Goal: Task Accomplishment & Management: Manage account settings

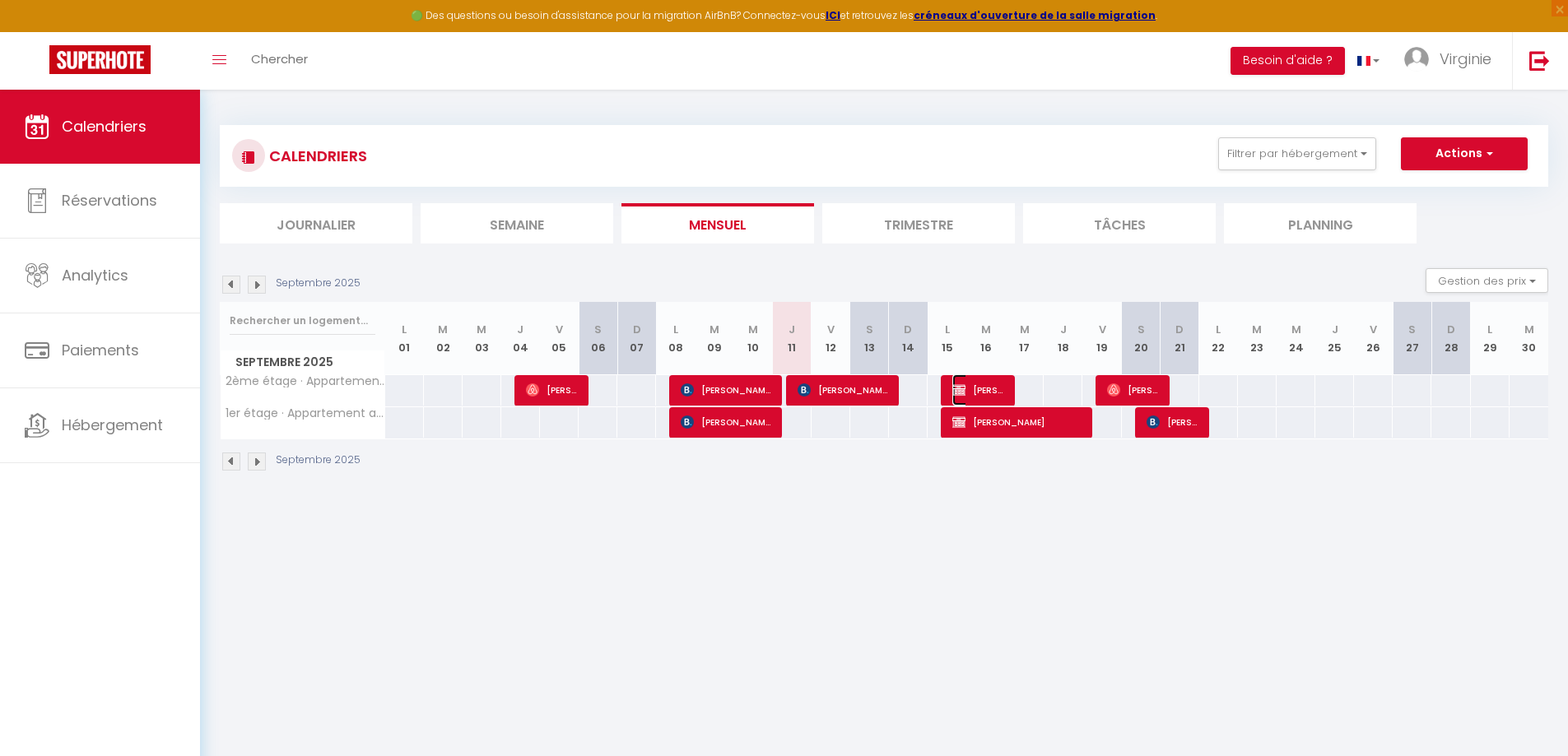
click at [984, 387] on span "[PERSON_NAME]" at bounding box center [977, 390] width 52 height 31
select select "OK"
select select "KO"
select select "0"
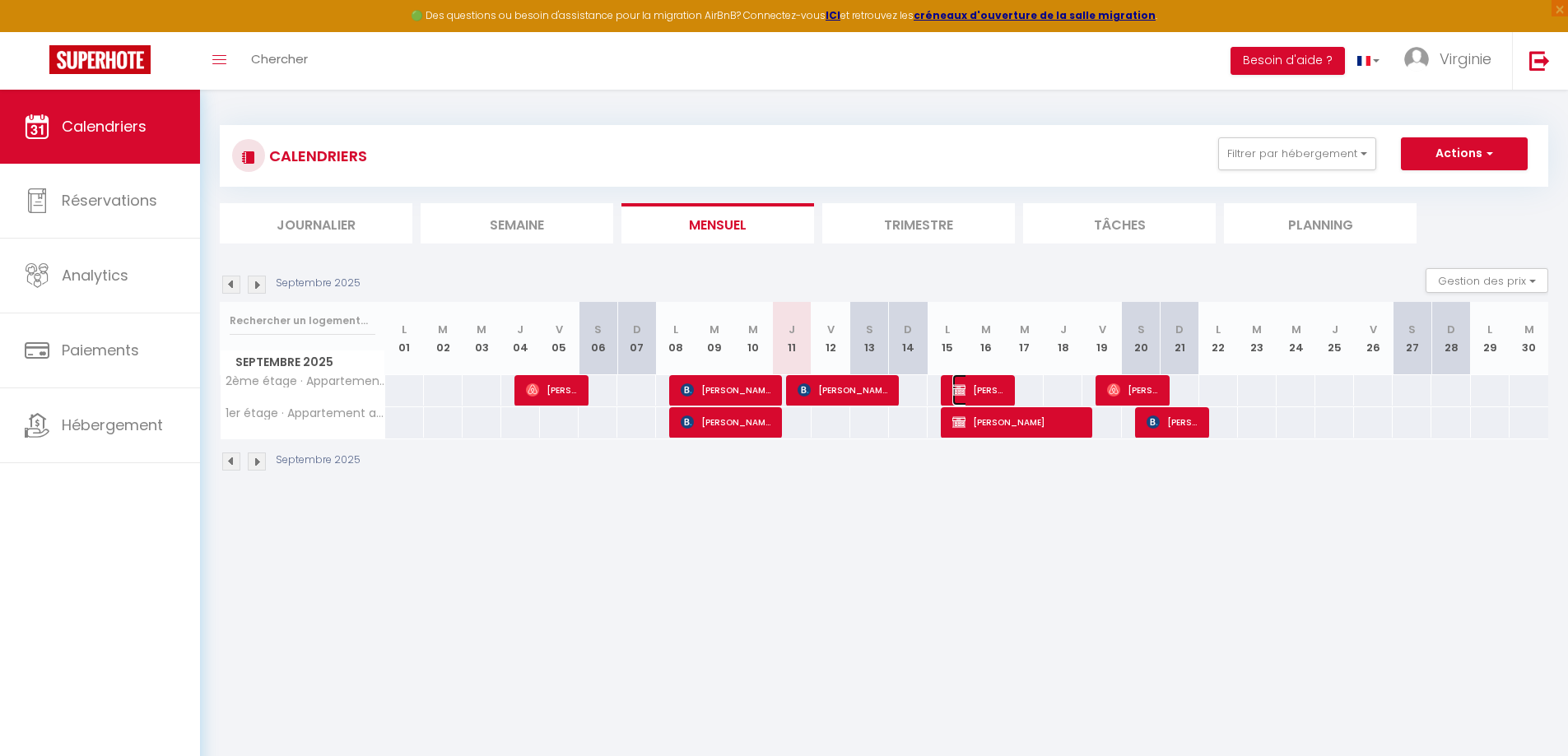
select select "1"
select select
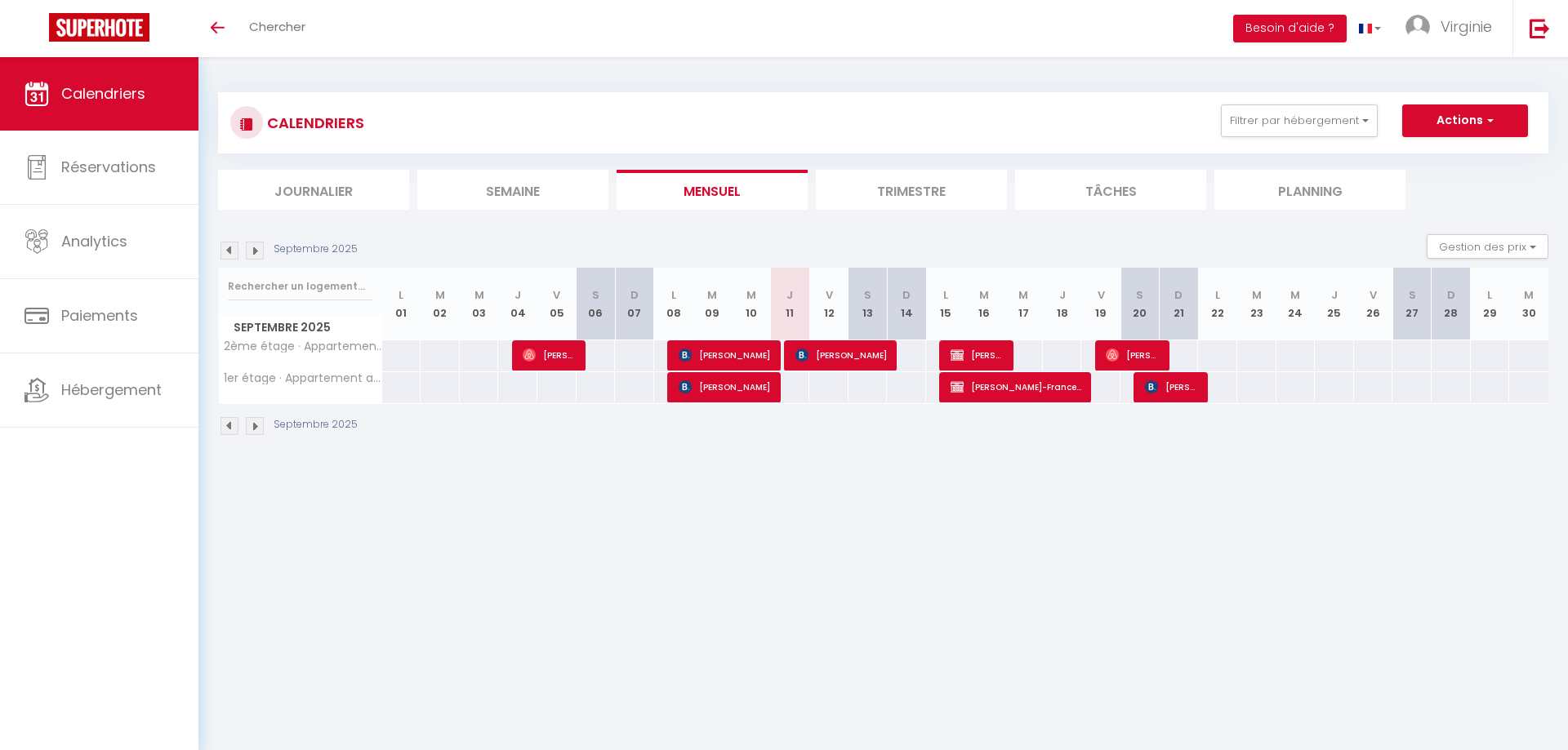
select select
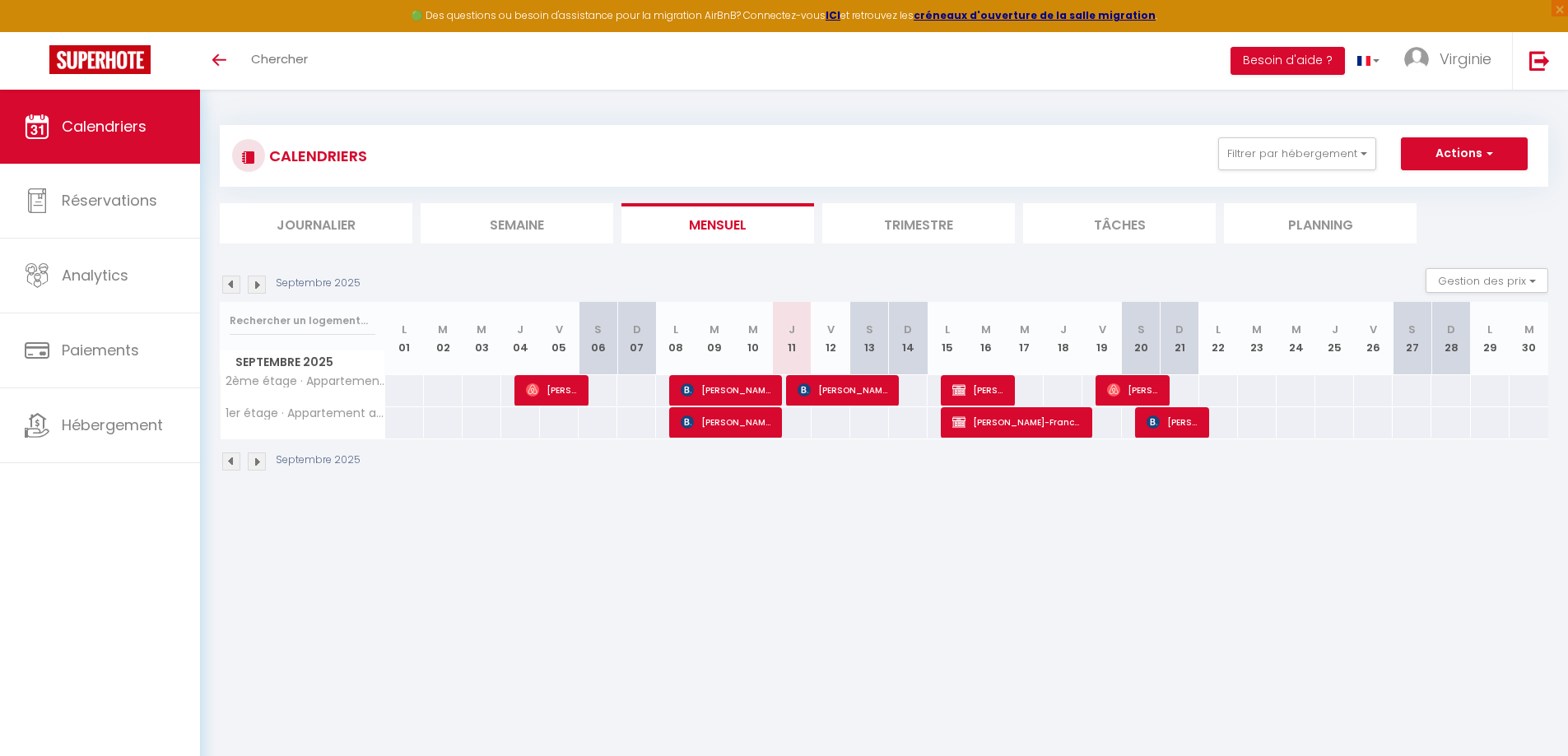
select select
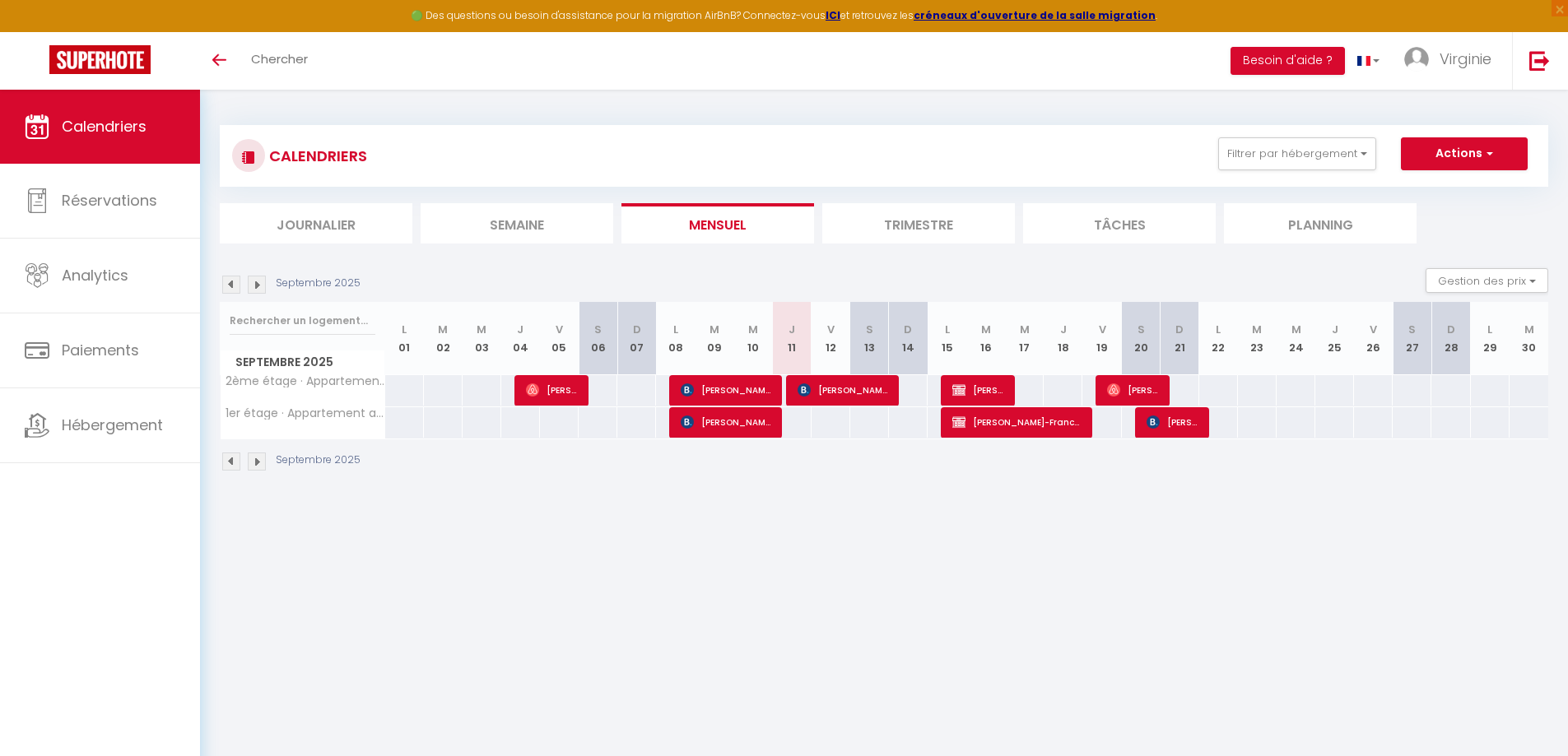
select select
click at [975, 385] on span "[PERSON_NAME]" at bounding box center [977, 390] width 52 height 31
select select "OK"
select select "KO"
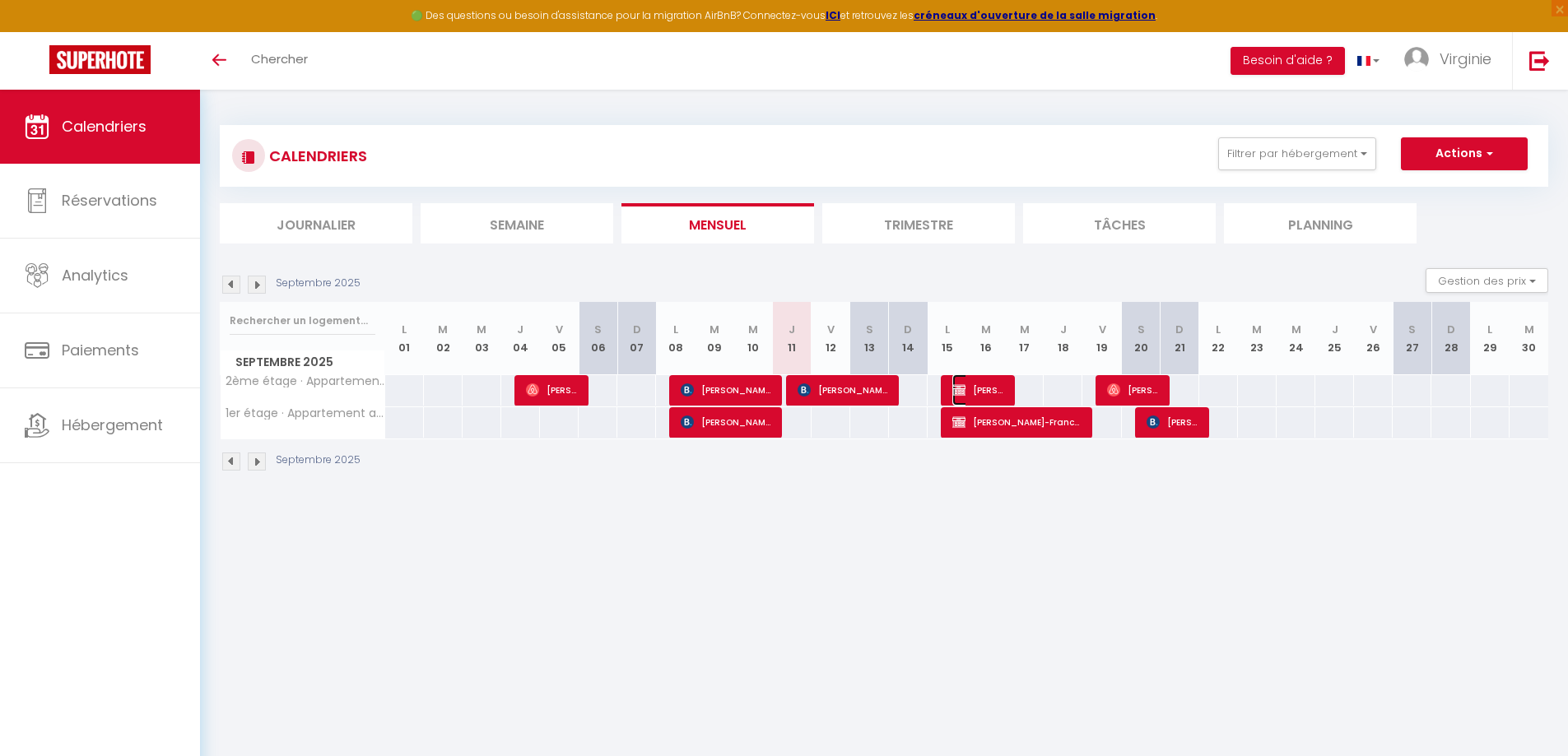
select select "0"
select select "1"
select select
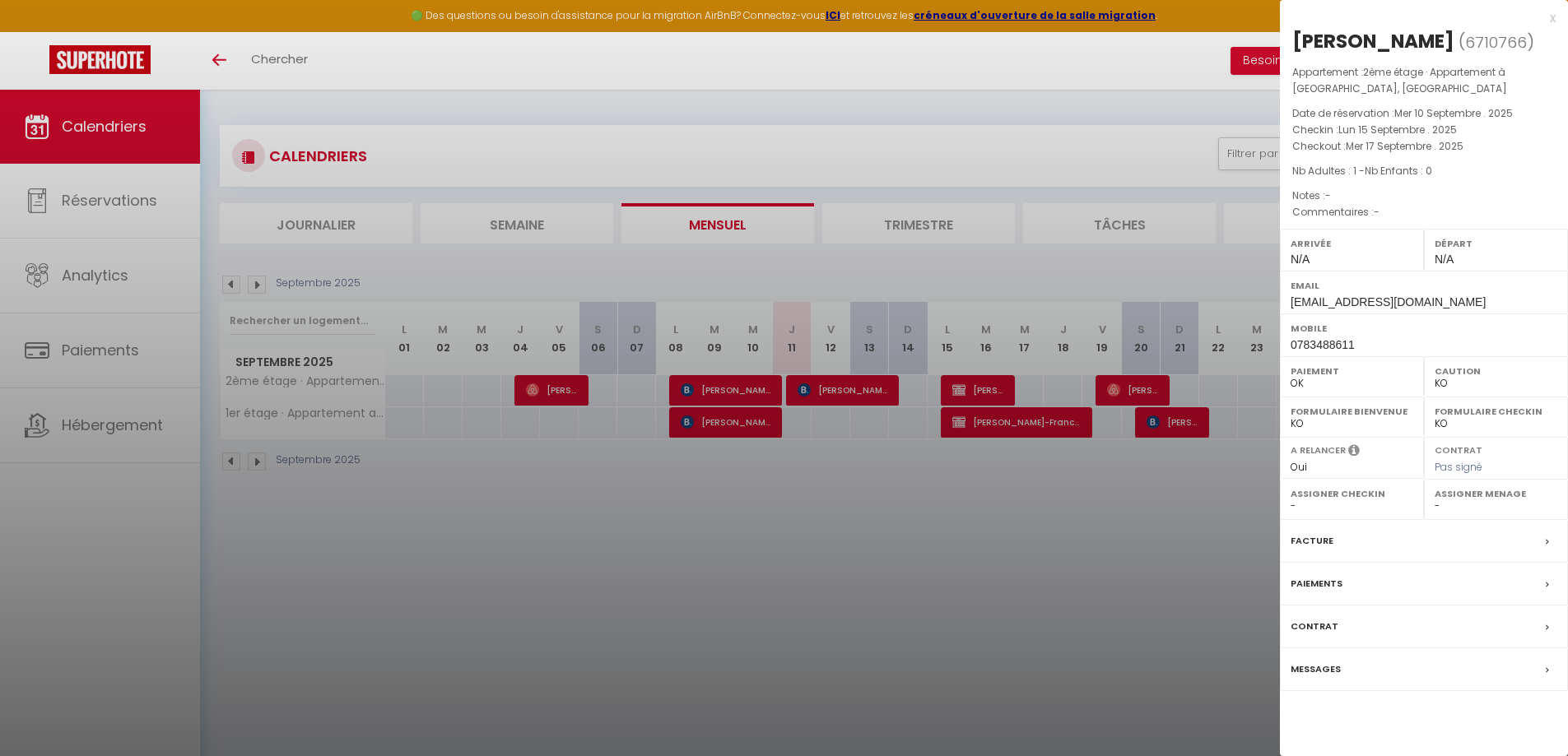
click at [1549, 19] on div "x" at bounding box center [1417, 18] width 276 height 19
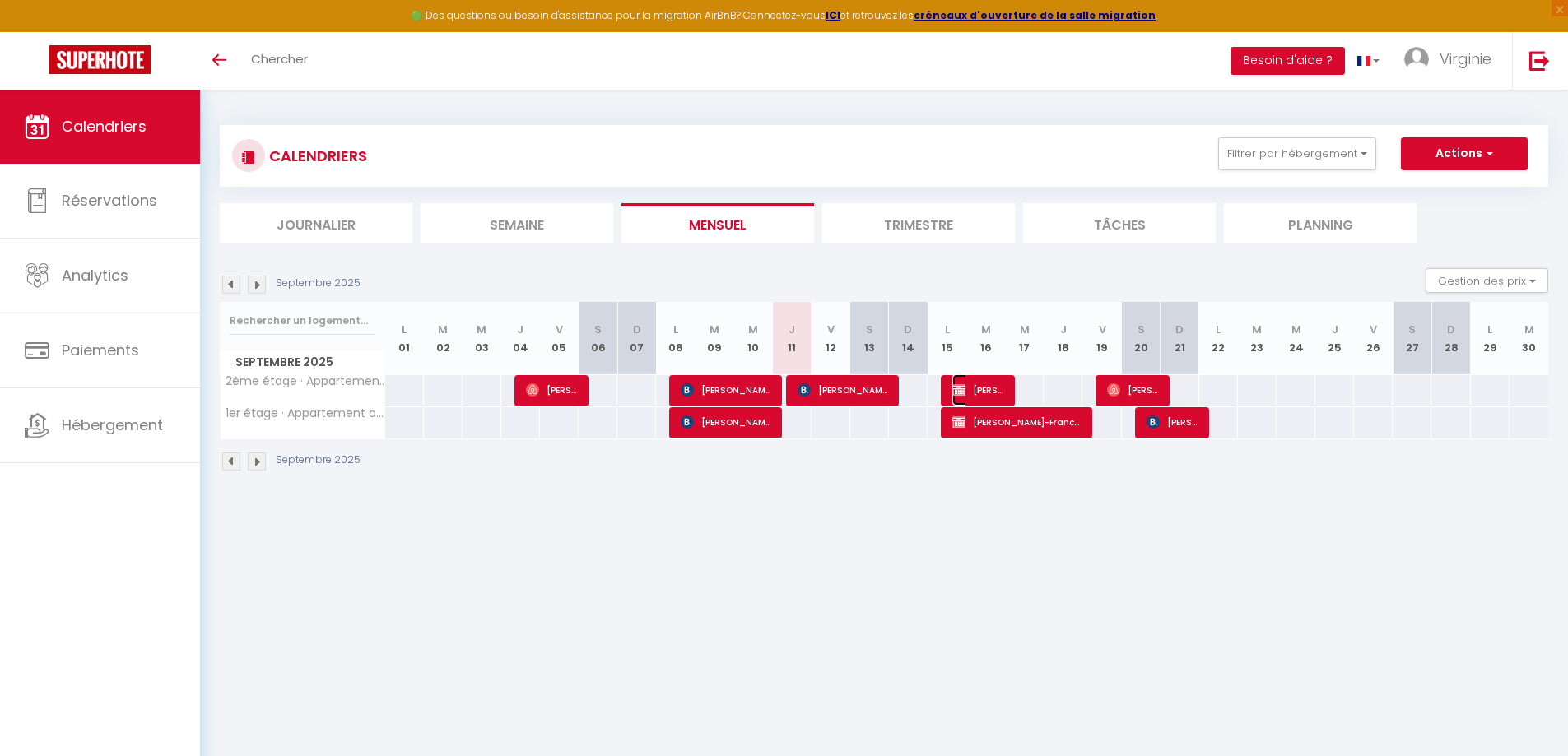
click at [975, 389] on span "[PERSON_NAME]" at bounding box center [977, 390] width 52 height 31
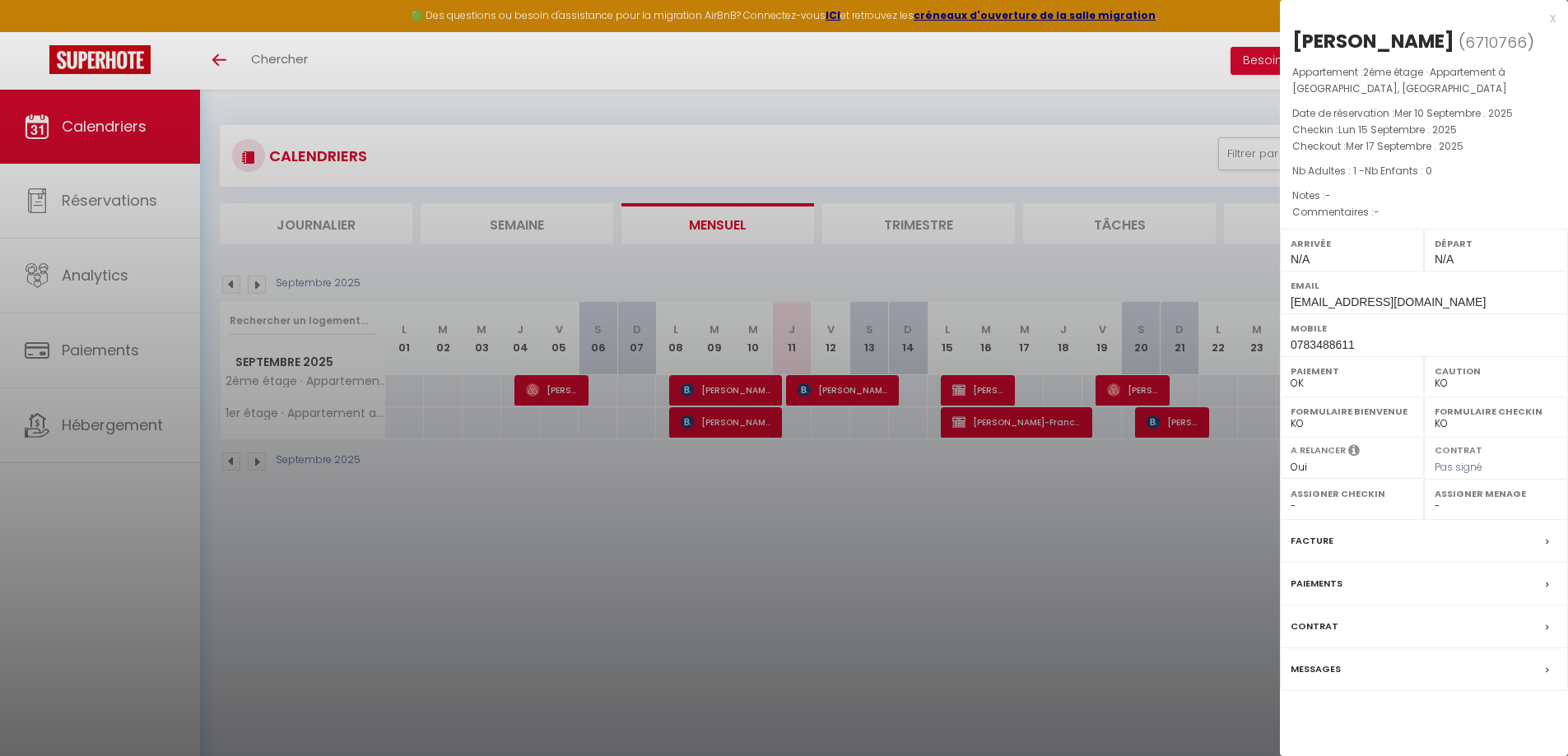
click at [975, 389] on div at bounding box center [784, 378] width 1568 height 756
